Goal: Information Seeking & Learning: Learn about a topic

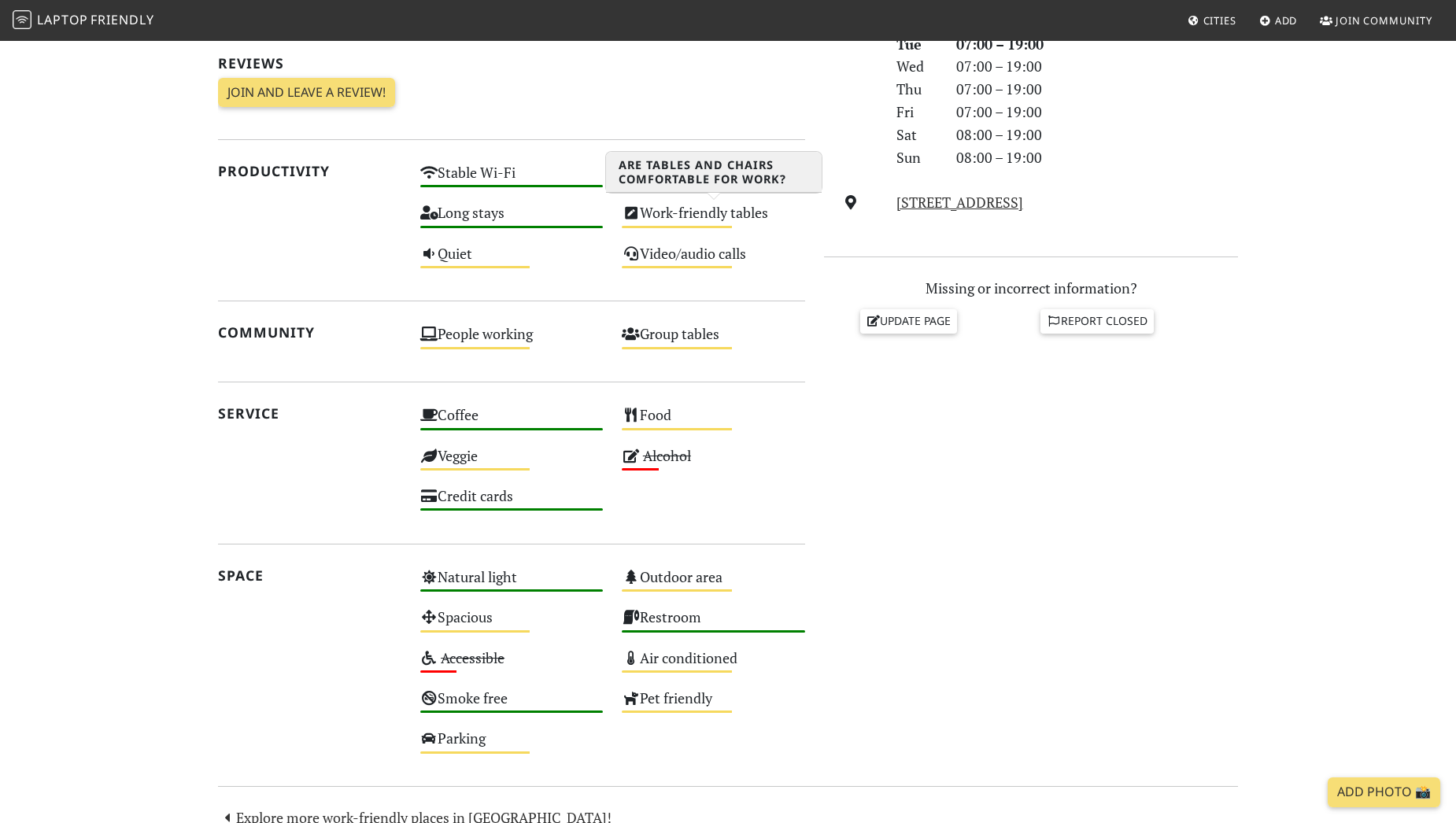
scroll to position [629, 0]
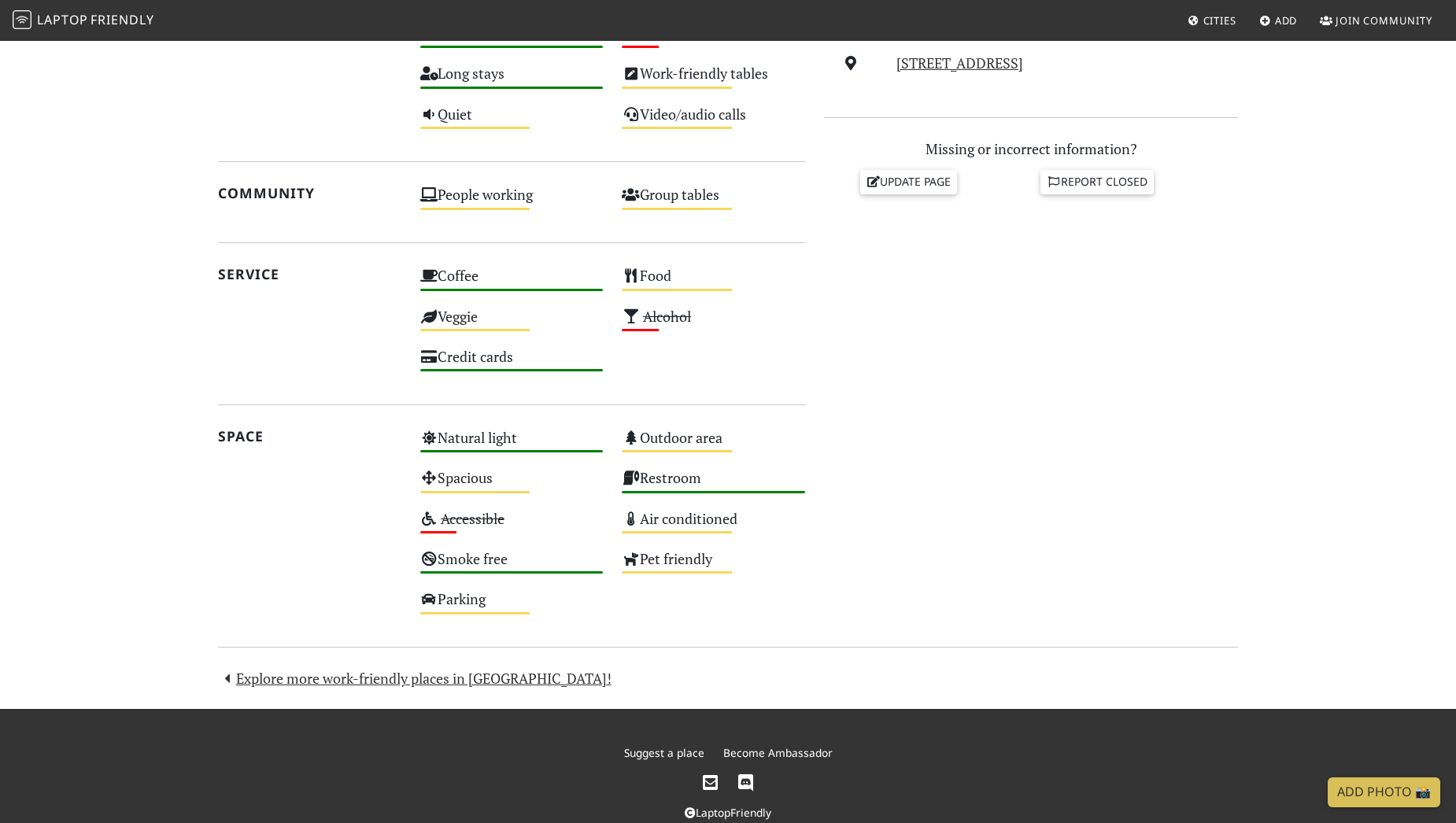
click at [106, 328] on section "[DATE] Visits: 1 Vibes: 0 📸 Been here There are no public reactions yet. Review…" at bounding box center [728, 223] width 1456 height 971
